Goal: Task Accomplishment & Management: Use online tool/utility

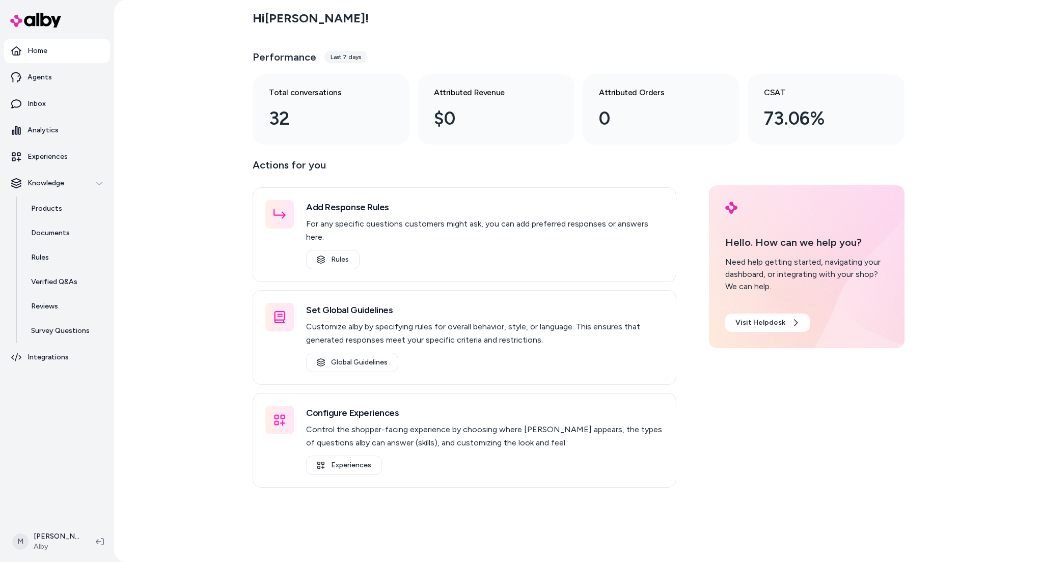
click at [132, 355] on div "Hi [PERSON_NAME] ! Performance Last 7 days Total conversations 32 Attributed Re…" at bounding box center [578, 281] width 929 height 562
click at [58, 359] on p "Integrations" at bounding box center [48, 357] width 41 height 10
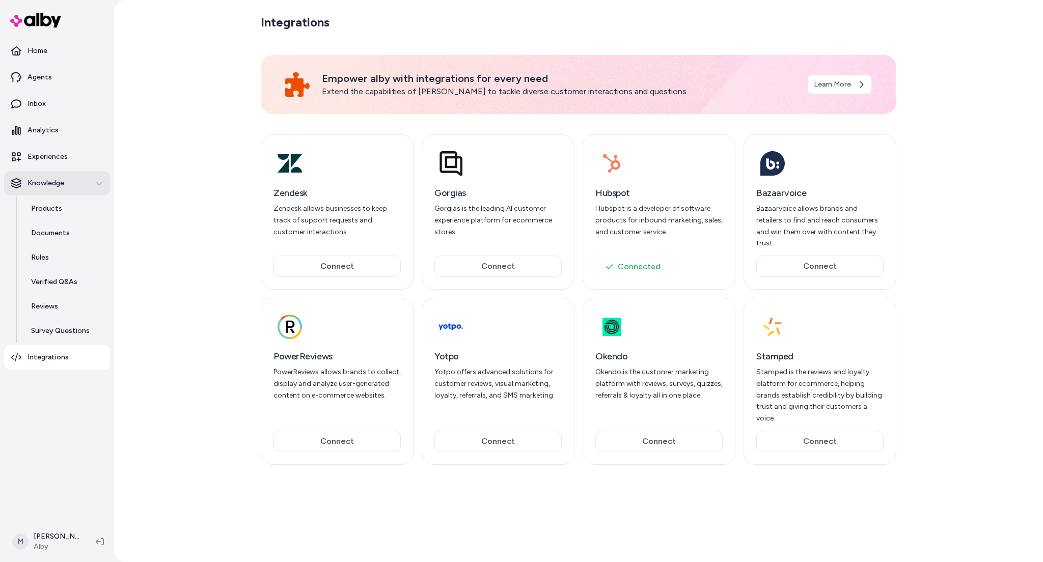
click at [96, 188] on div "Knowledge" at bounding box center [57, 183] width 92 height 10
click at [64, 163] on link "Experiences" at bounding box center [57, 157] width 106 height 24
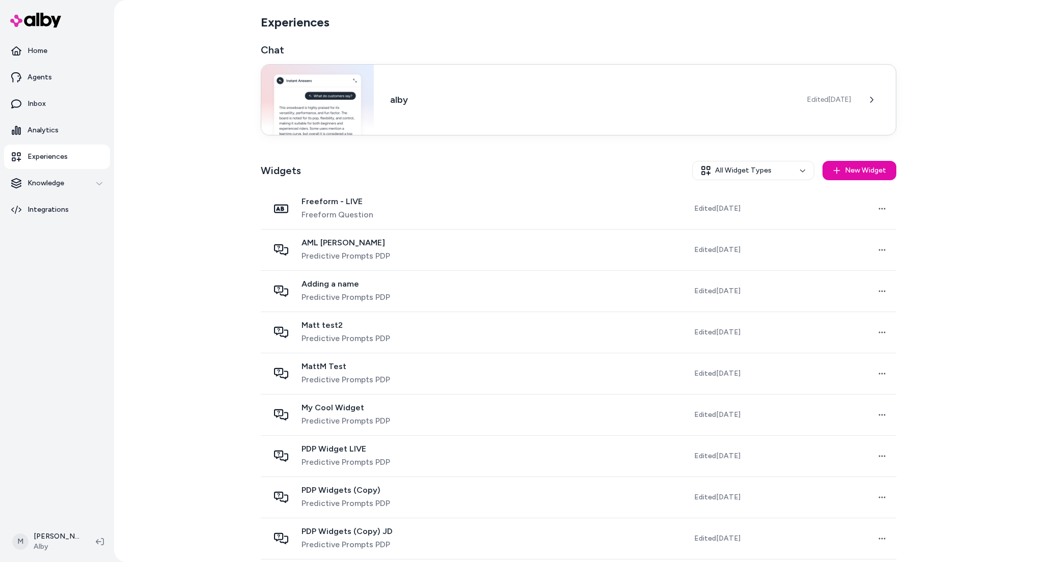
click at [509, 109] on div "alby Edited [DATE]" at bounding box center [579, 99] width 636 height 71
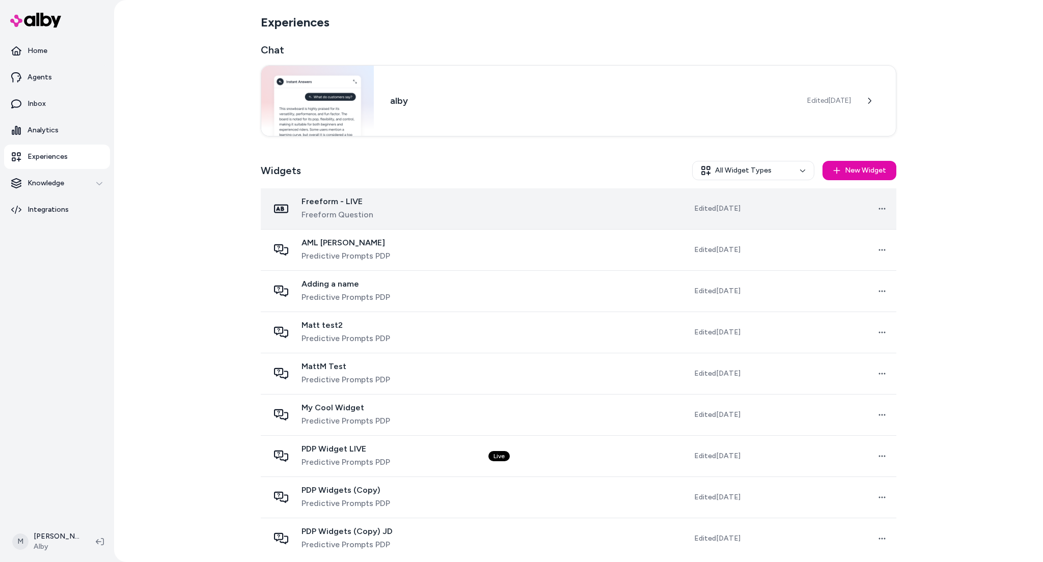
click at [532, 212] on td at bounding box center [554, 208] width 148 height 41
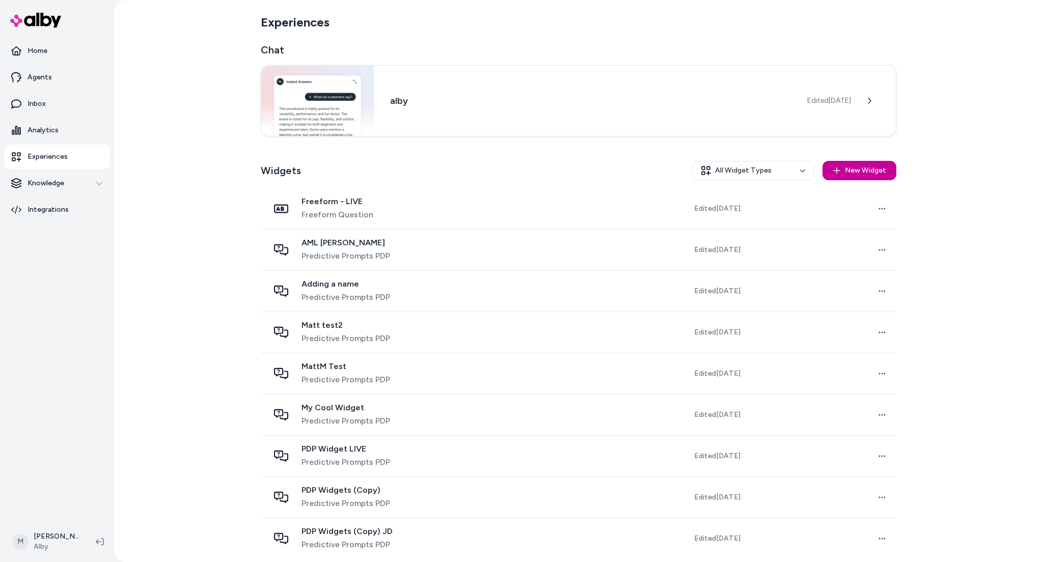
click at [850, 173] on button "New Widget" at bounding box center [860, 170] width 74 height 19
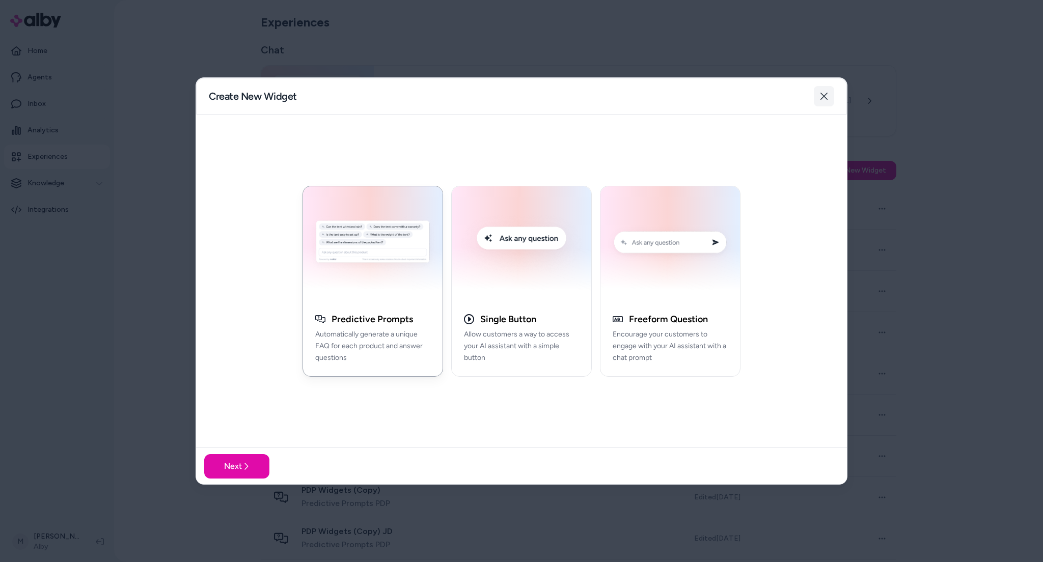
click at [824, 99] on icon "button" at bounding box center [824, 96] width 8 height 8
